Goal: Information Seeking & Learning: Understand process/instructions

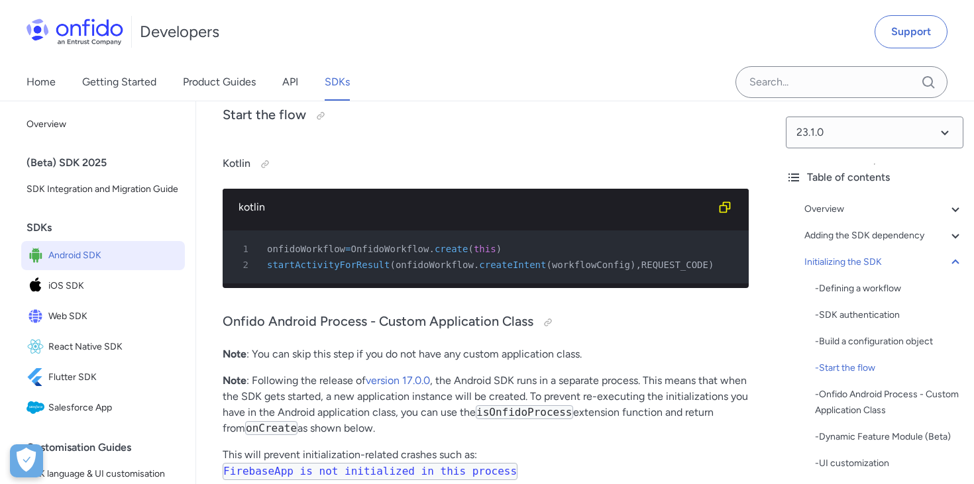
scroll to position [4616, 0]
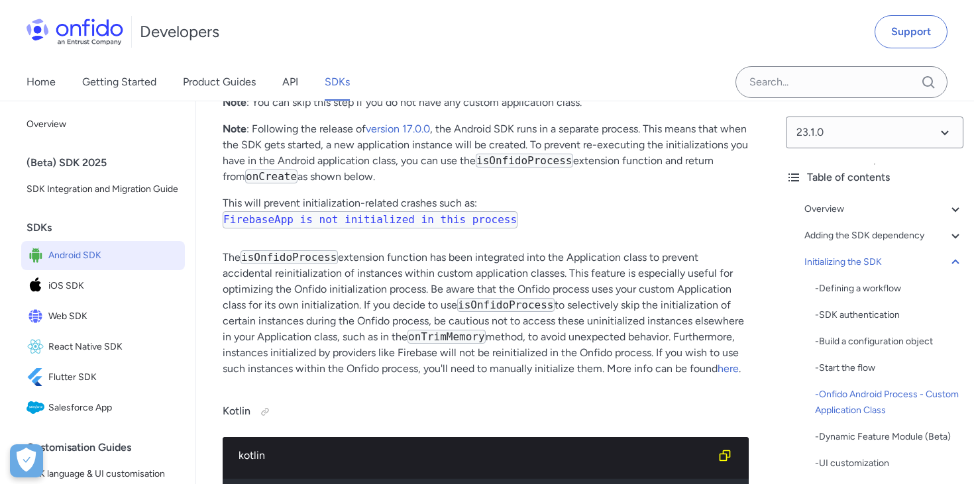
click at [509, 307] on p "The isOnfidoProcess extension function has been integrated into the Application…" at bounding box center [486, 313] width 526 height 127
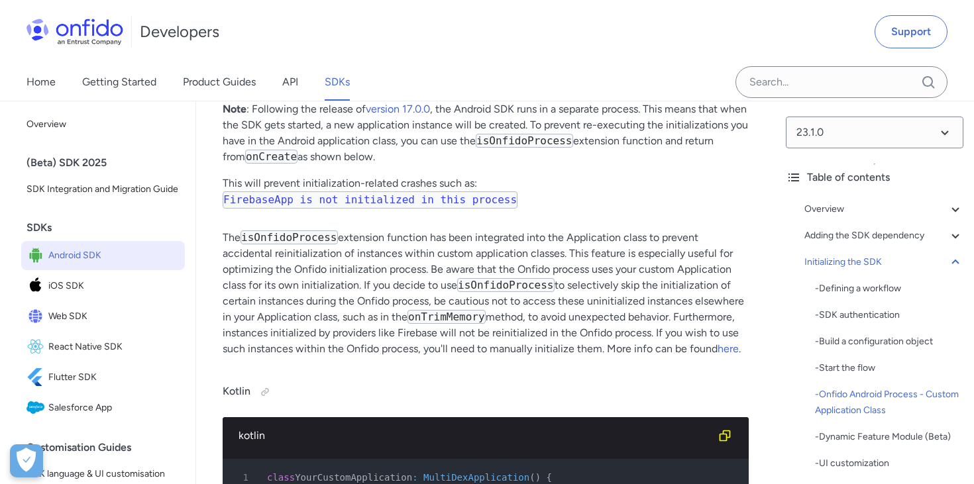
scroll to position [4721, 0]
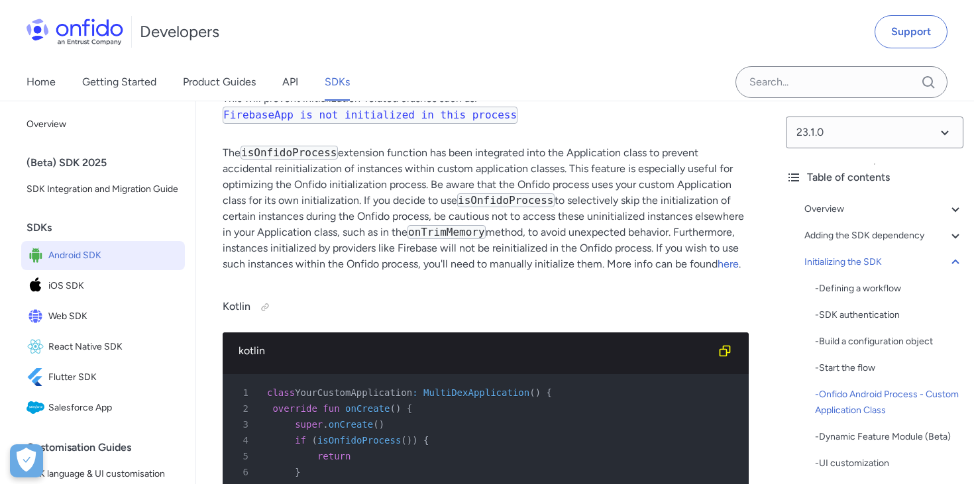
click at [371, 435] on span "isOnfidoProcess" at bounding box center [358, 440] width 83 height 11
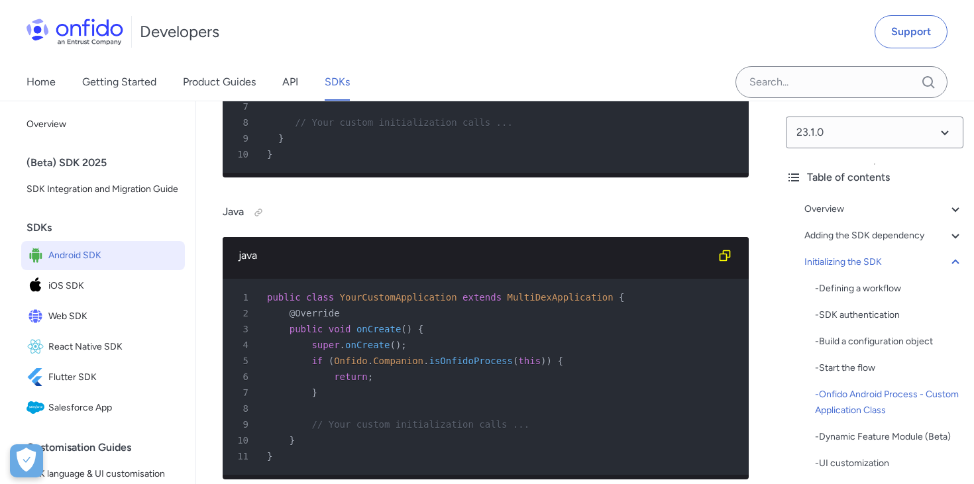
scroll to position [5102, 0]
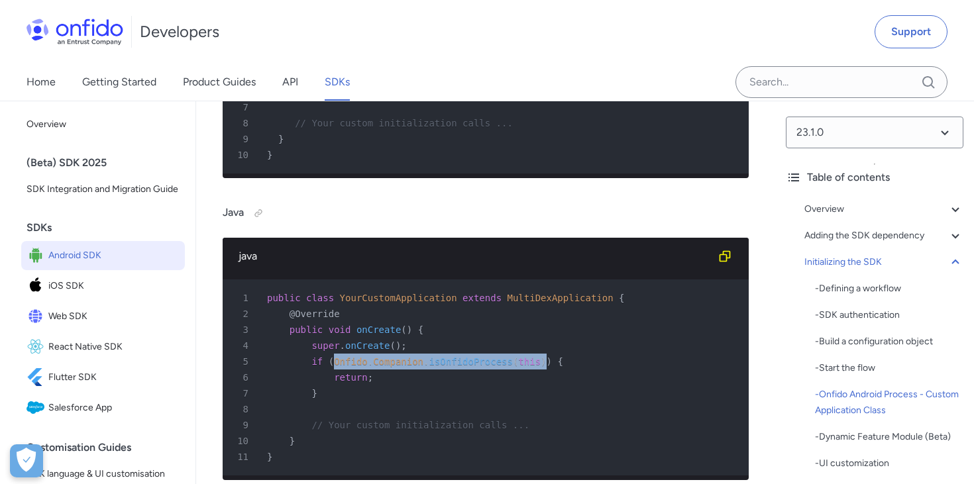
drag, startPoint x: 335, startPoint y: 331, endPoint x: 546, endPoint y: 335, distance: 211.3
click at [546, 354] on div "5 if ( Onfido . Companion . isOnfidoProcess ( this ) ) {" at bounding box center [479, 362] width 502 height 16
copy div "Onfido . Companion . isOnfidoProcess ( this )"
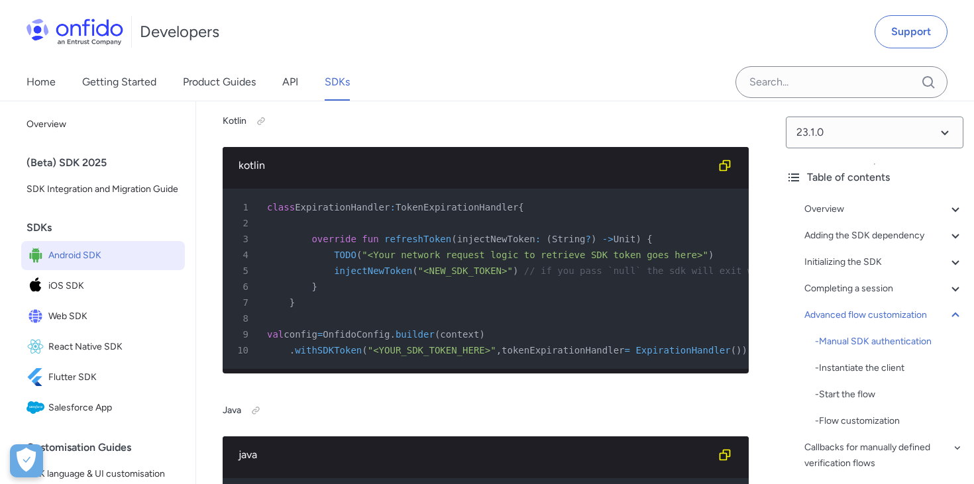
scroll to position [12786, 0]
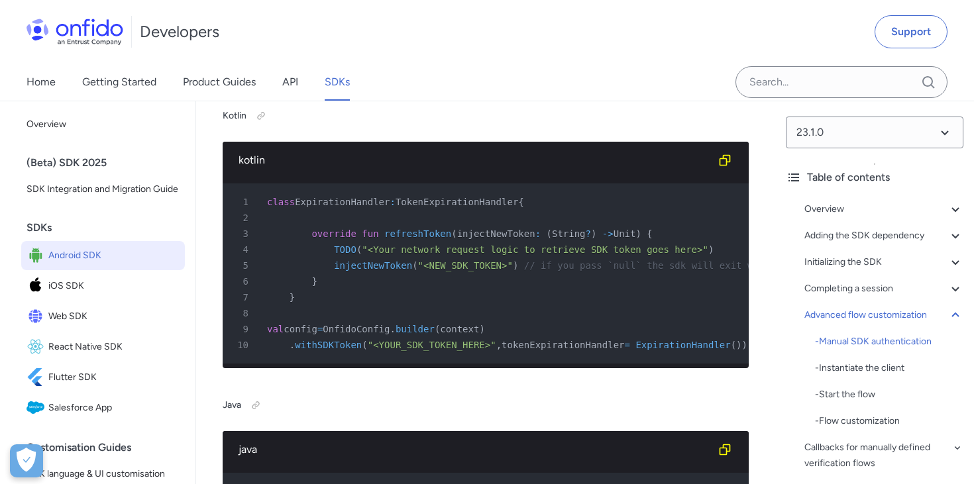
click at [323, 350] on span "withSDKToken" at bounding box center [328, 345] width 67 height 11
click at [322, 350] on span "withSDKToken" at bounding box center [328, 345] width 67 height 11
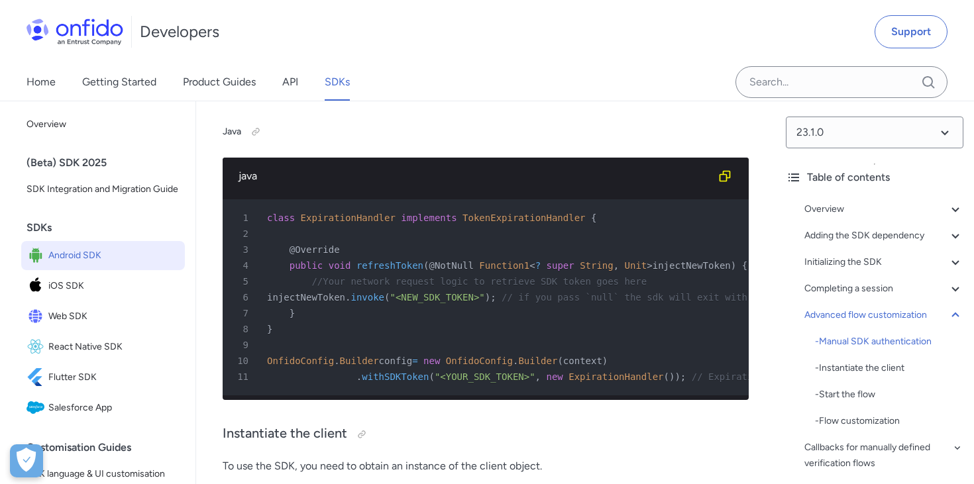
scroll to position [13125, 0]
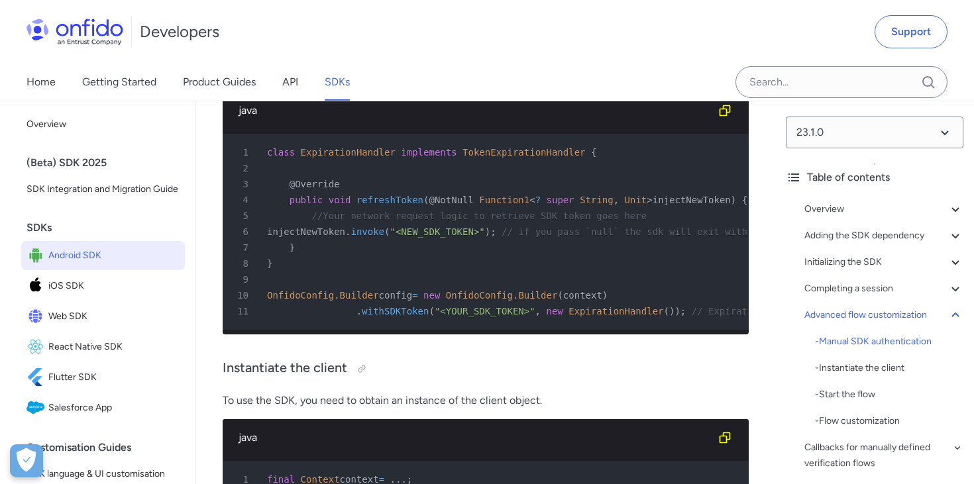
click at [490, 203] on pre "1 class ExpirationHandler implements TokenExpirationHandler { 2 3 @Override 4 p…" at bounding box center [486, 232] width 526 height 196
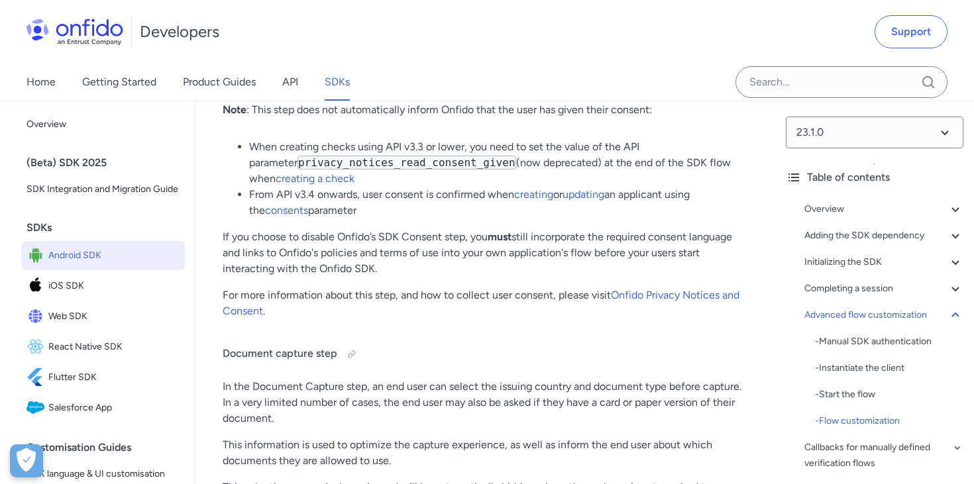
scroll to position [14962, 0]
